Goal: Task Accomplishment & Management: Use online tool/utility

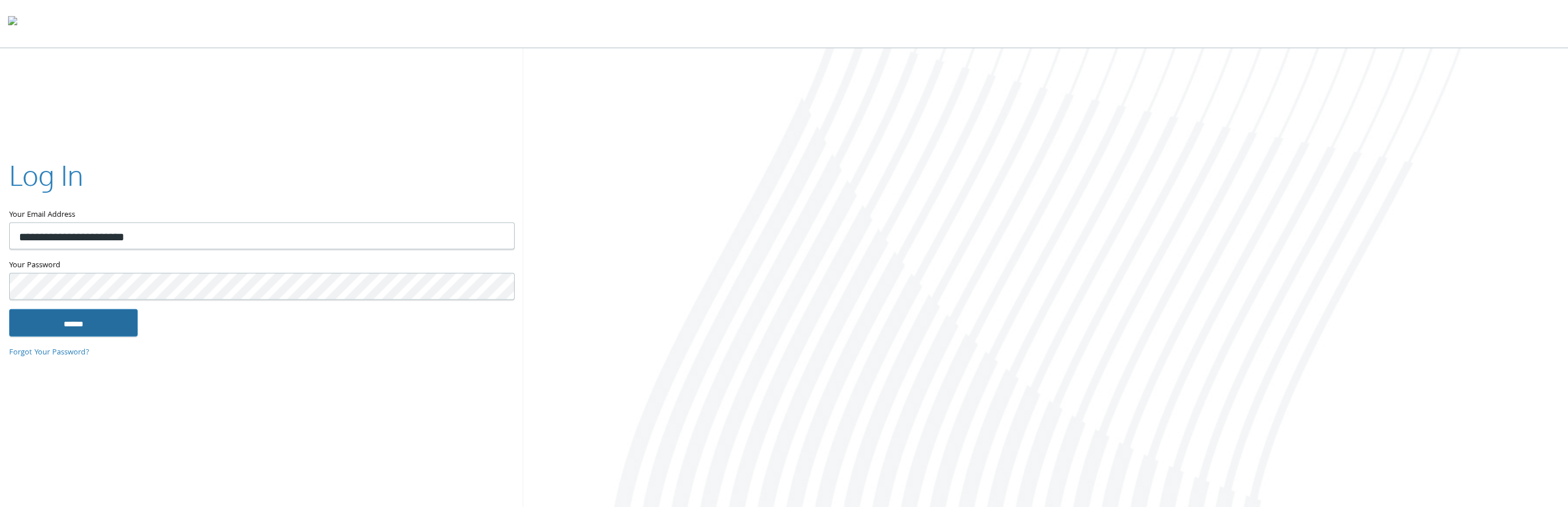
click at [77, 324] on input "******" at bounding box center [73, 322] width 128 height 27
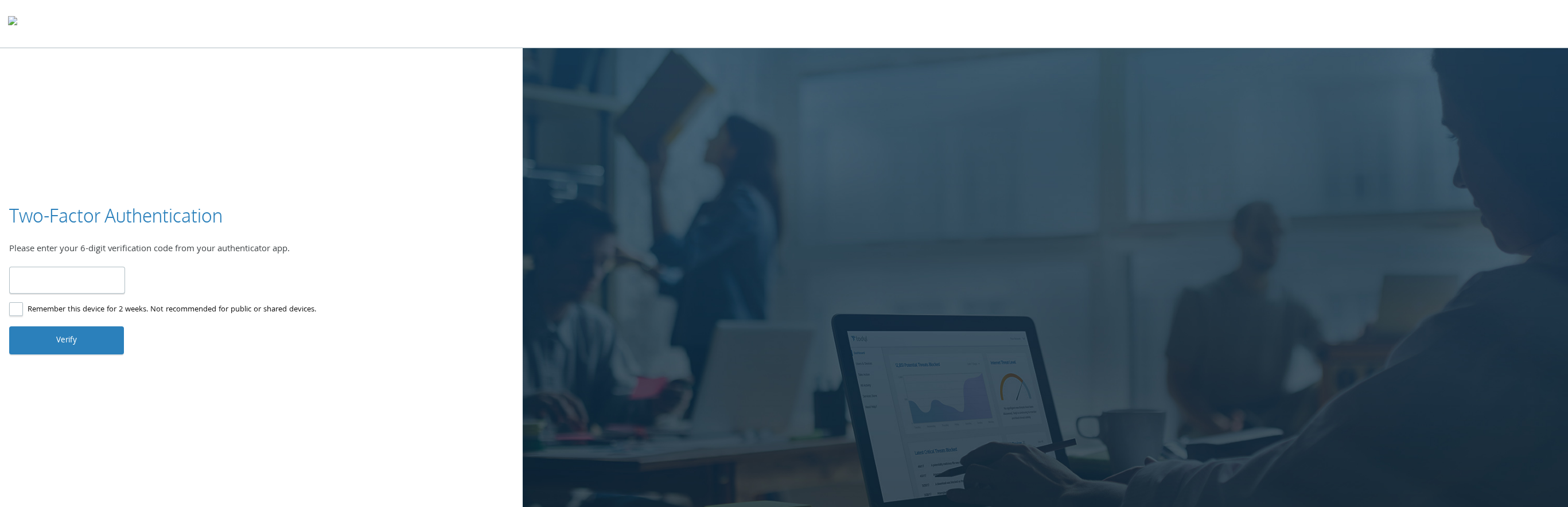
click at [67, 278] on input "number" at bounding box center [67, 280] width 116 height 27
type input "******"
